Goal: Check status

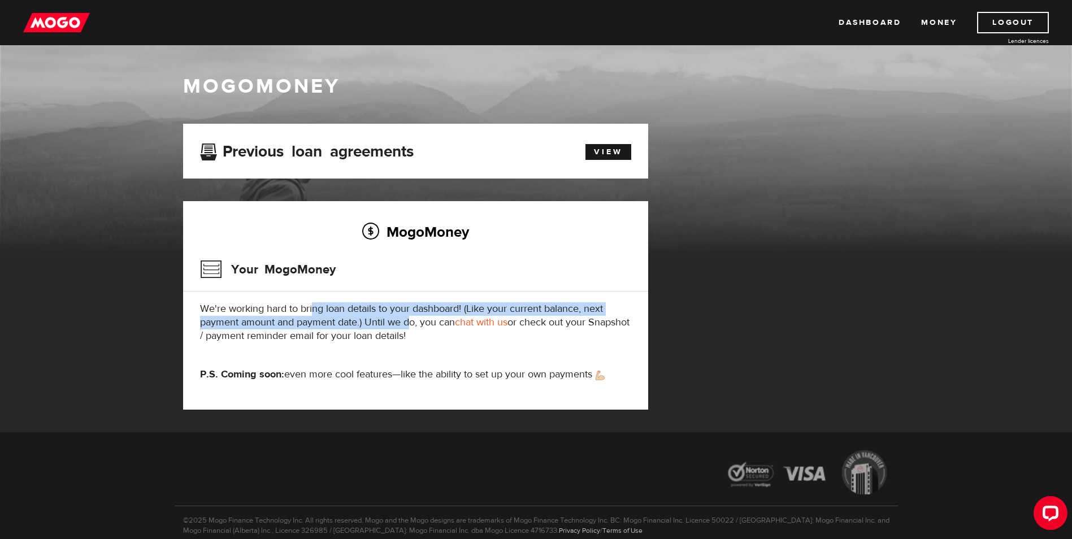
drag, startPoint x: 312, startPoint y: 310, endPoint x: 411, endPoint y: 321, distance: 100.1
click at [411, 321] on p "We're working hard to bring loan details to your dashboard! (Like your current …" at bounding box center [415, 322] width 431 height 41
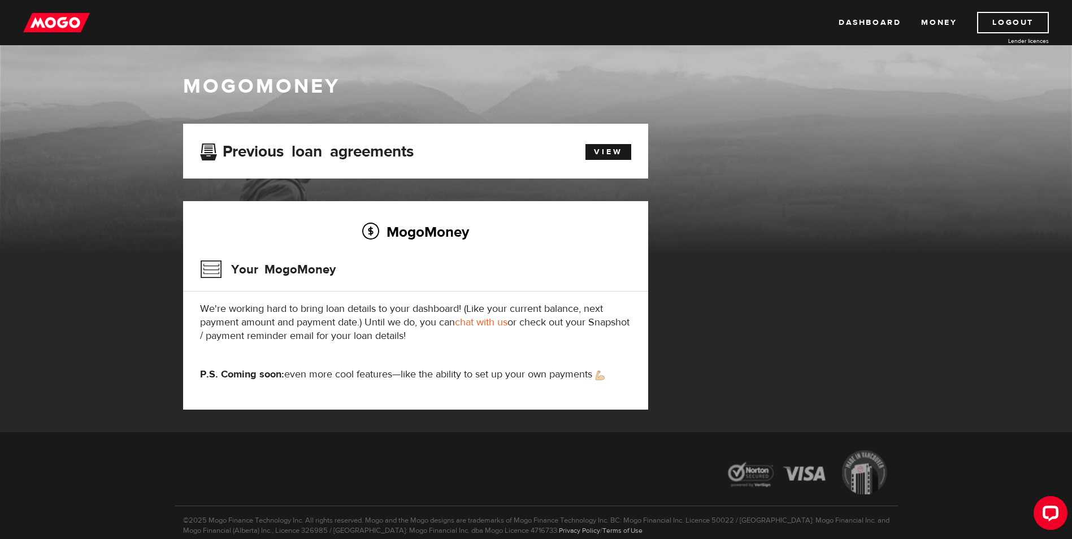
drag, startPoint x: 411, startPoint y: 321, endPoint x: 417, endPoint y: 336, distance: 16.1
click at [417, 336] on p "We're working hard to bring loan details to your dashboard! (Like your current …" at bounding box center [415, 322] width 431 height 41
click at [610, 146] on link "View" at bounding box center [609, 152] width 46 height 16
click at [886, 23] on link "Dashboard" at bounding box center [870, 22] width 62 height 21
click at [1046, 509] on icon "Open LiveChat chat widget" at bounding box center [1051, 512] width 11 height 7
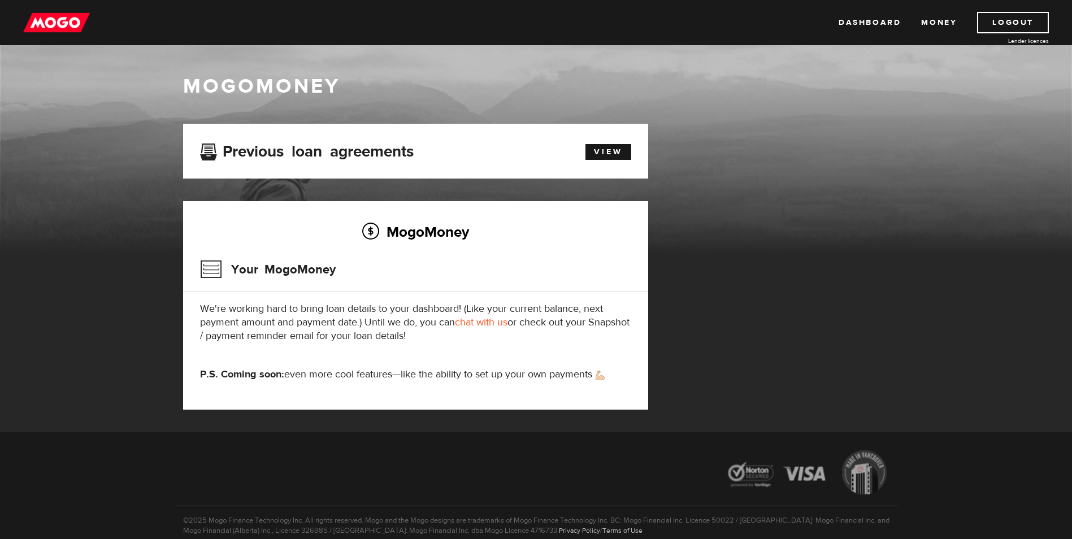
click at [838, 394] on div "MogoMoney Your MogoMoney application Expired Your MogoMoney credit decision has…" at bounding box center [536, 278] width 723 height 309
click at [1047, 510] on icon "Open LiveChat chat widget" at bounding box center [1051, 512] width 11 height 7
click at [1044, 520] on div "Open LiveChat chat widget" at bounding box center [1050, 512] width 19 height 19
